Goal: Task Accomplishment & Management: Use online tool/utility

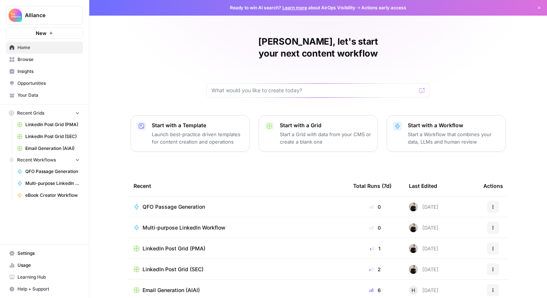
click at [59, 150] on span "Email Generation (AIAI)" at bounding box center [52, 148] width 54 height 7
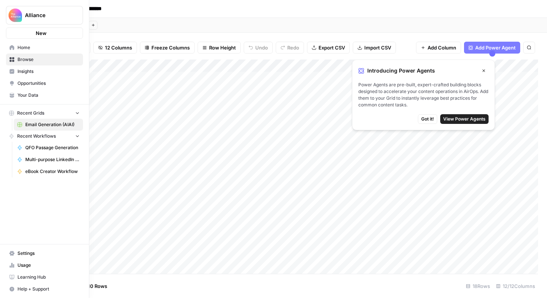
click at [10, 63] on link "Browse" at bounding box center [44, 60] width 77 height 12
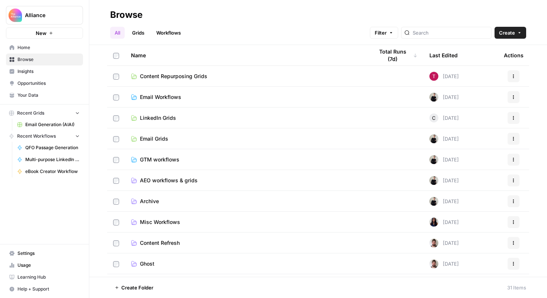
click at [44, 126] on span "Email Generation (AIAI)" at bounding box center [52, 124] width 54 height 7
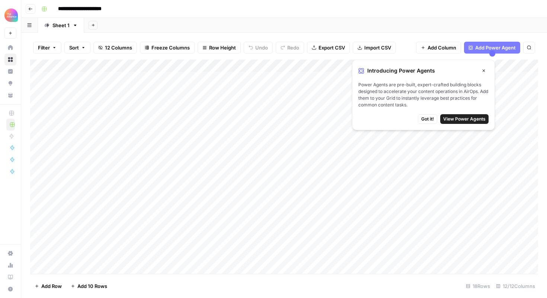
click at [431, 119] on span "Got it!" at bounding box center [427, 119] width 13 height 7
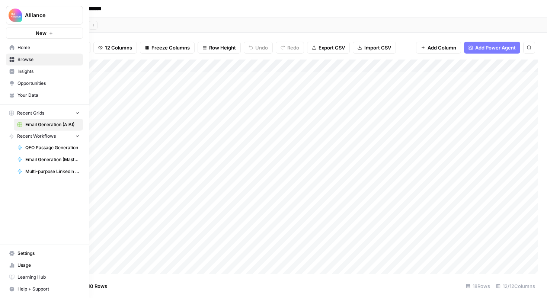
click at [11, 59] on icon at bounding box center [11, 59] width 5 height 5
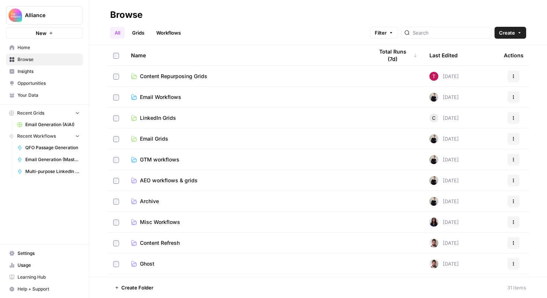
click at [156, 139] on span "Email Grids" at bounding box center [154, 138] width 28 height 7
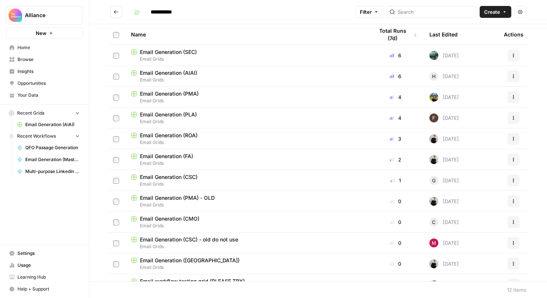
click at [197, 52] on div "Email Generation (SEC)" at bounding box center [246, 51] width 231 height 7
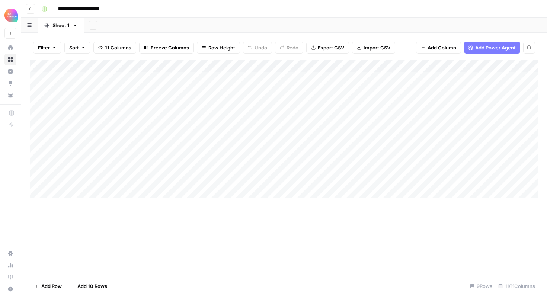
click at [122, 191] on div "Add Column" at bounding box center [284, 128] width 508 height 138
click at [102, 195] on textarea at bounding box center [115, 192] width 119 height 10
click at [447, 176] on div "Add Column" at bounding box center [284, 134] width 508 height 151
click at [471, 178] on div "Add Column" at bounding box center [284, 134] width 508 height 151
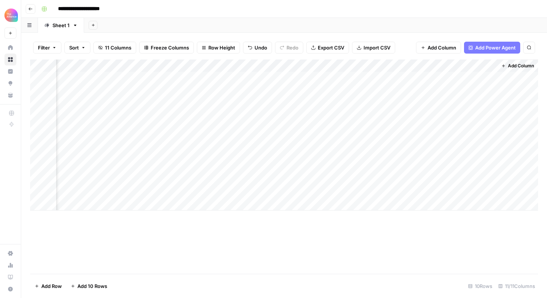
scroll to position [0, 479]
click at [471, 178] on div at bounding box center [463, 179] width 68 height 14
